Goal: Information Seeking & Learning: Check status

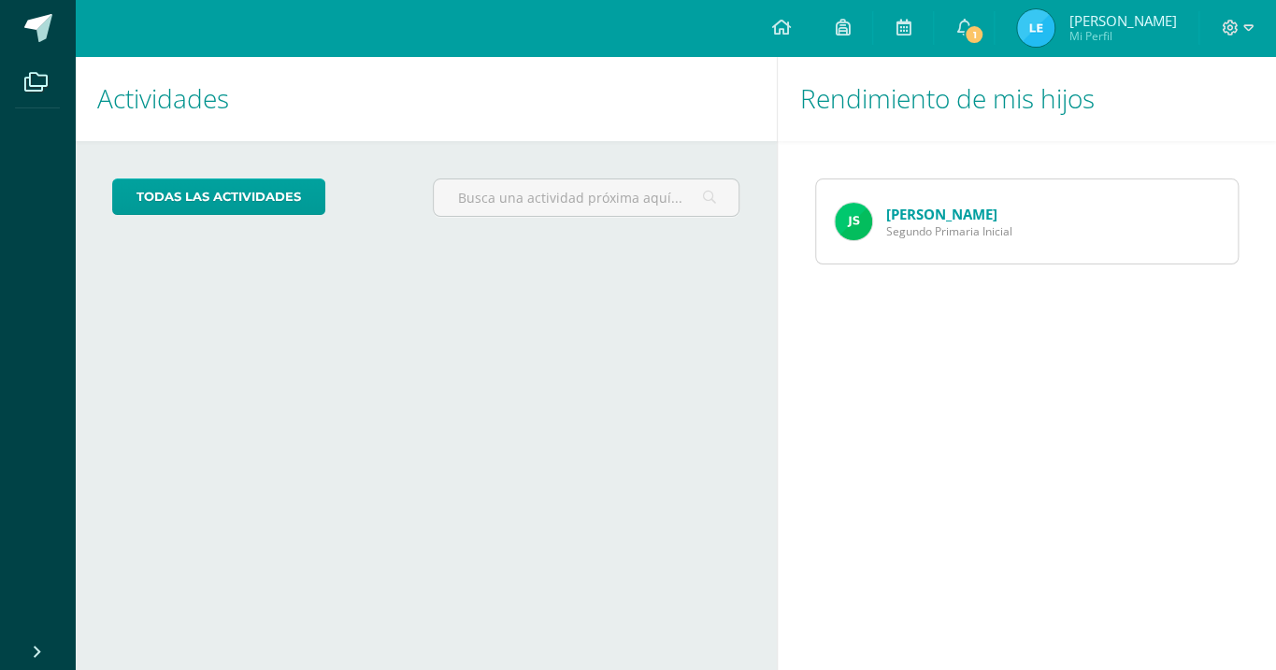
click at [1000, 231] on span "Segundo Primaria Inicial" at bounding box center [949, 231] width 126 height 16
click at [844, 222] on img at bounding box center [853, 221] width 37 height 37
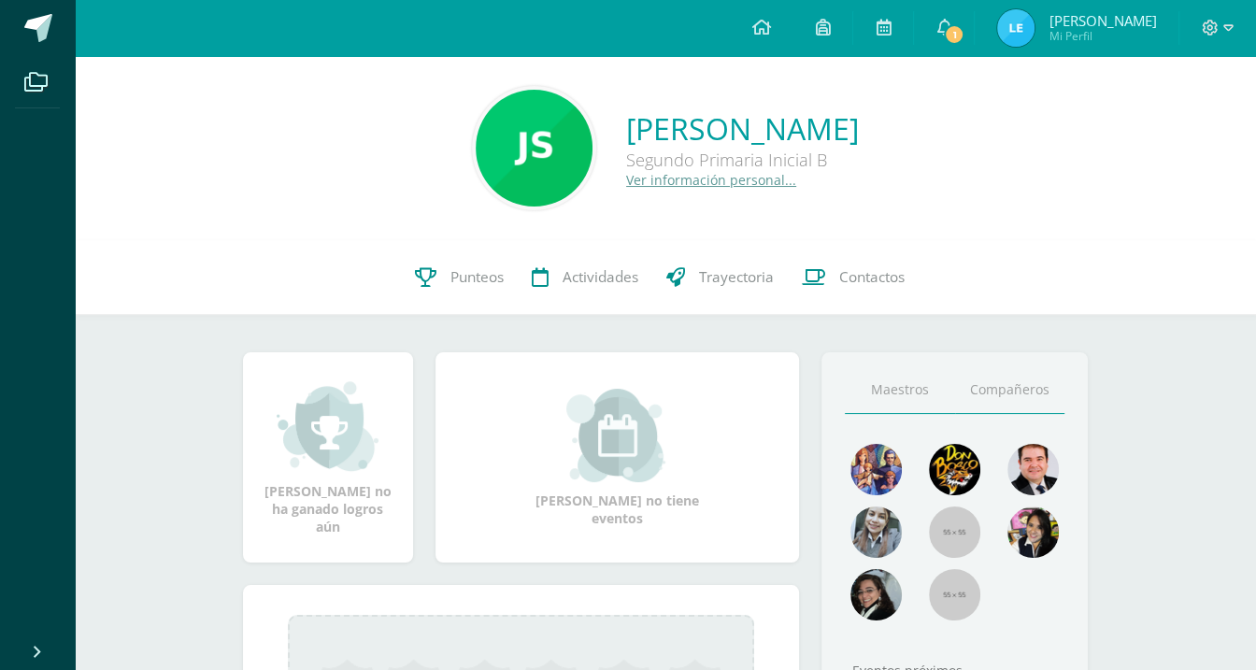
click at [996, 392] on link "Compañeros" at bounding box center [1010, 390] width 110 height 48
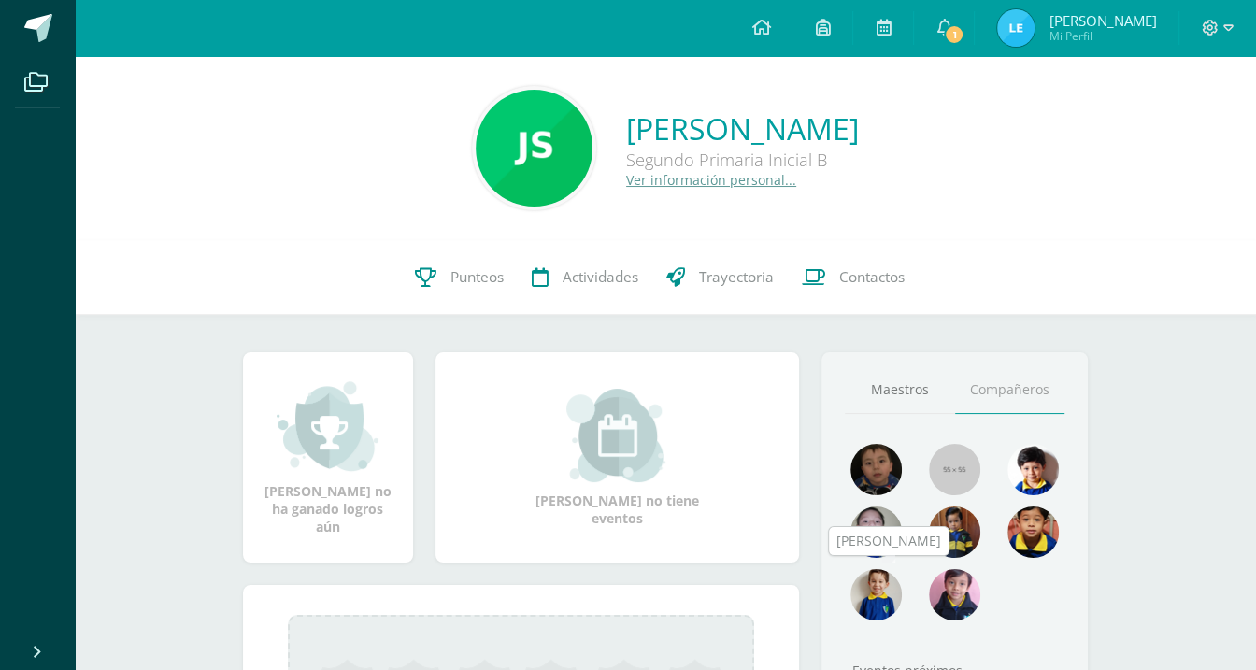
click at [876, 586] on img at bounding box center [876, 594] width 51 height 51
click at [879, 574] on img at bounding box center [876, 594] width 51 height 51
click at [877, 590] on img at bounding box center [876, 594] width 51 height 51
click at [875, 586] on img at bounding box center [876, 594] width 51 height 51
click at [952, 31] on icon at bounding box center [944, 27] width 15 height 17
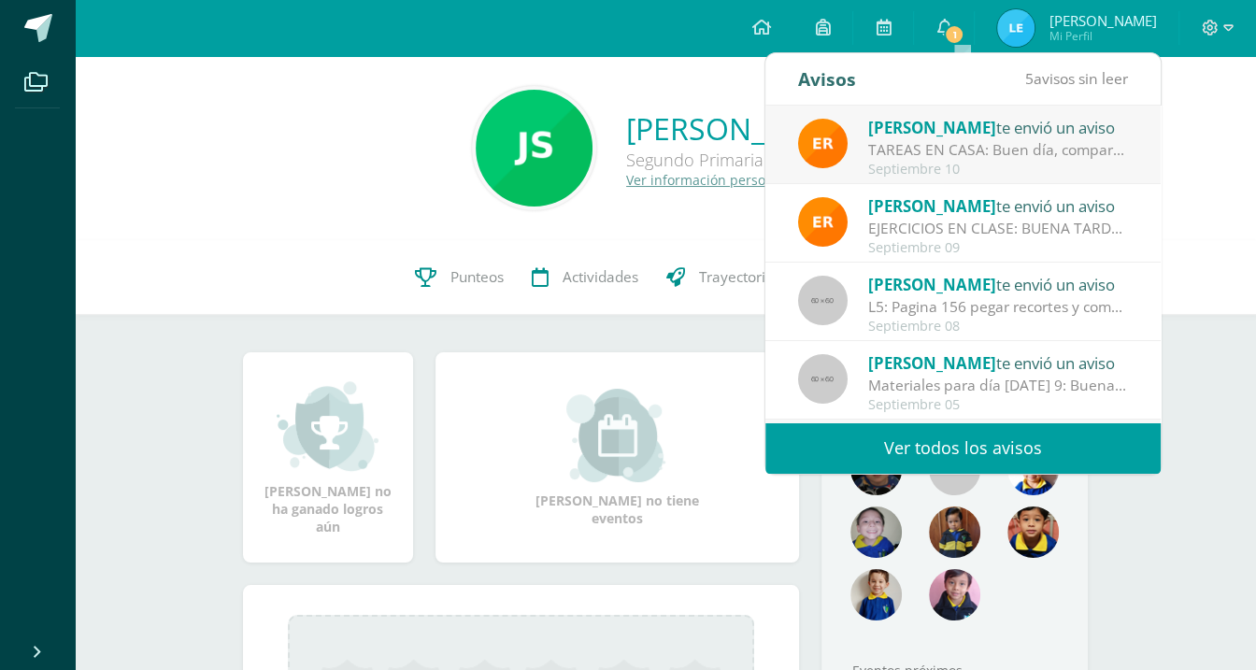
click at [1077, 454] on link "Ver todos los avisos" at bounding box center [963, 448] width 395 height 51
click at [1056, 443] on link "Ver todos los avisos" at bounding box center [963, 448] width 395 height 51
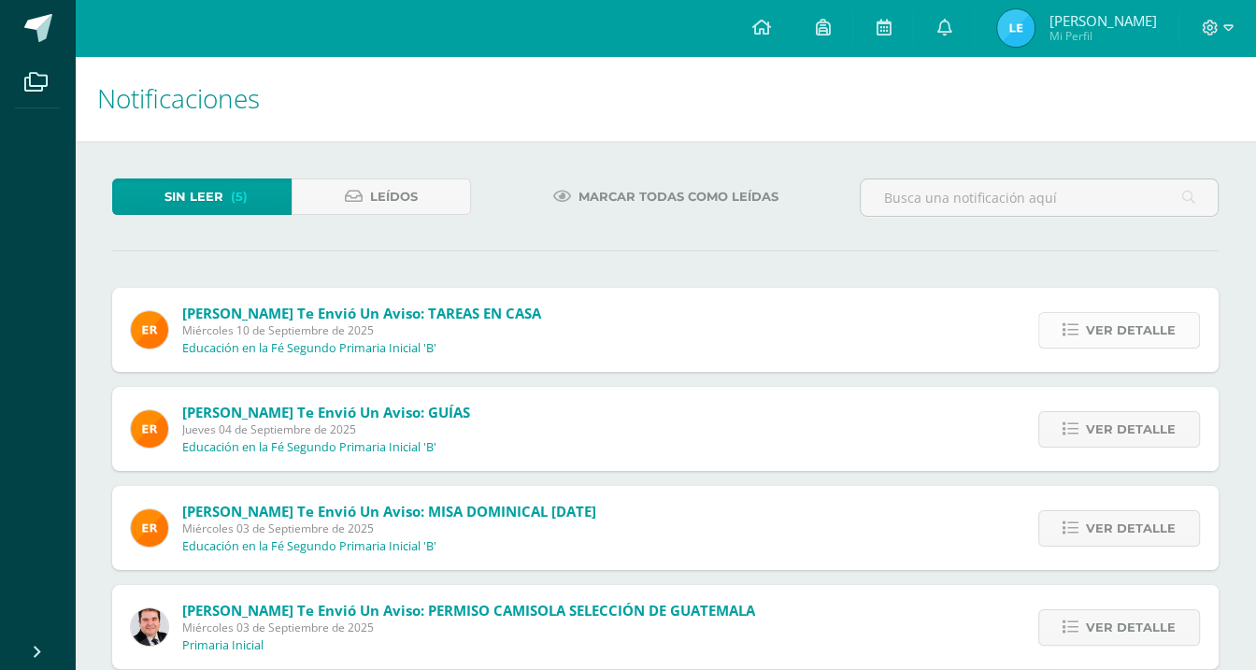
click at [1105, 336] on span "Ver detalle" at bounding box center [1131, 330] width 90 height 35
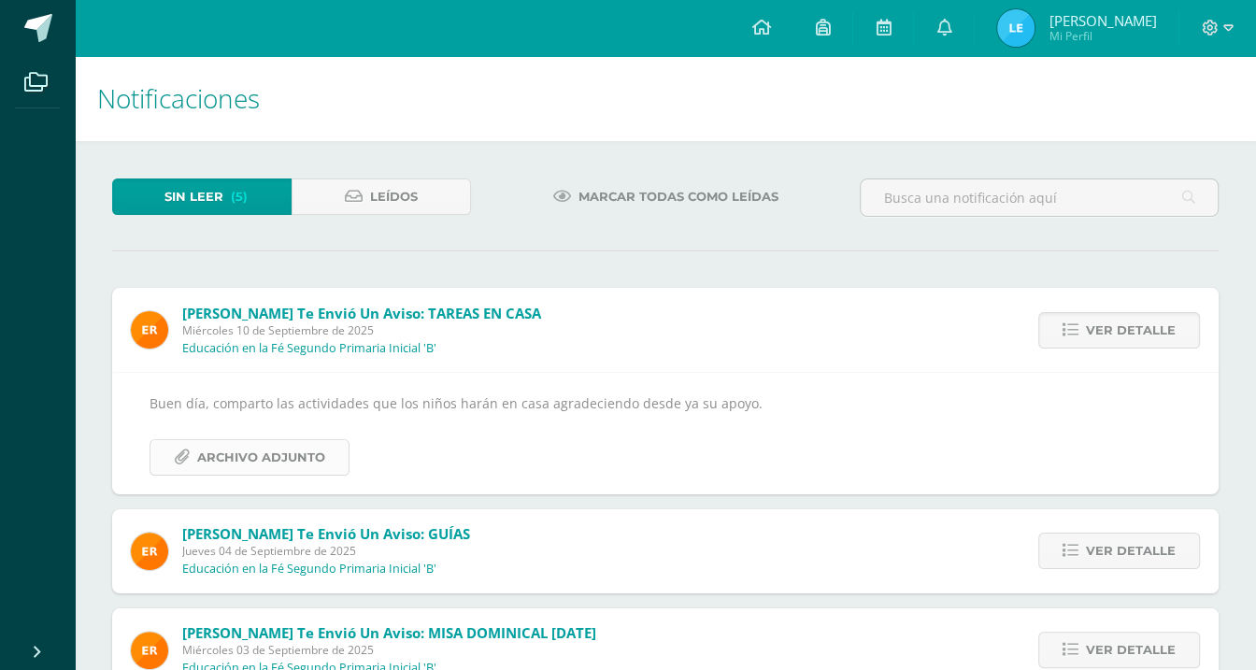
click at [271, 455] on span "Archivo Adjunto" at bounding box center [261, 457] width 128 height 35
click at [397, 191] on span "Leídos" at bounding box center [394, 196] width 48 height 35
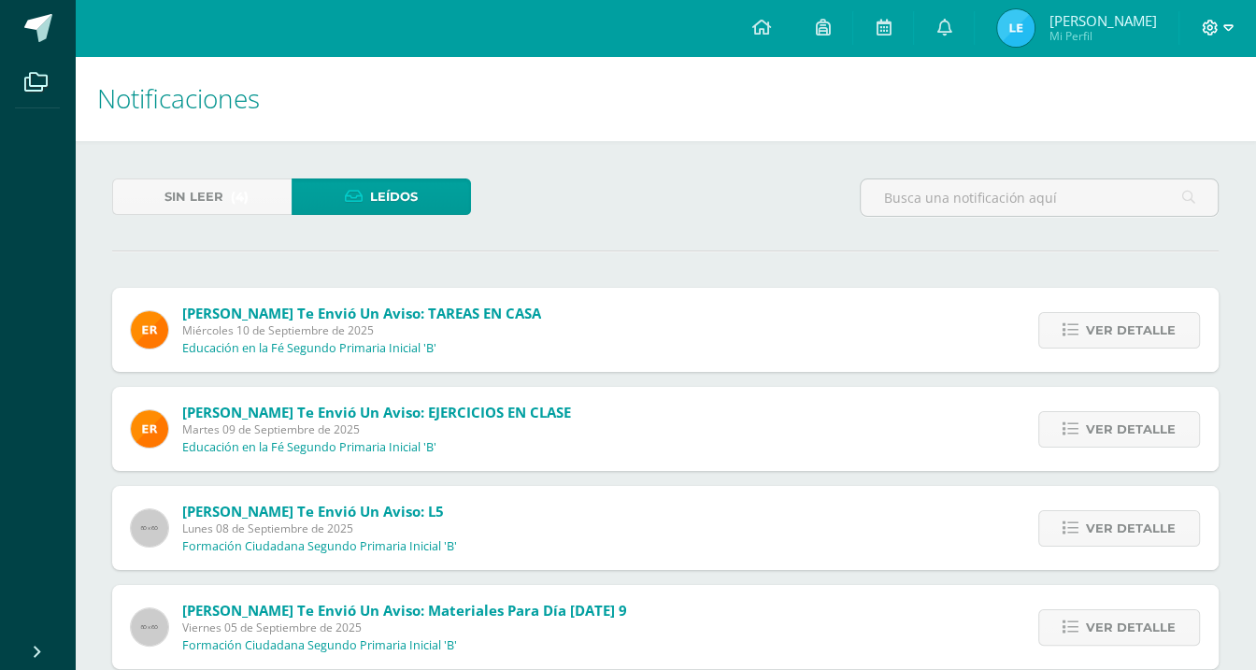
click at [1228, 32] on icon at bounding box center [1229, 28] width 10 height 17
click at [1188, 130] on span "Cerrar sesión" at bounding box center [1169, 128] width 84 height 18
